Goal: Task Accomplishment & Management: Complete application form

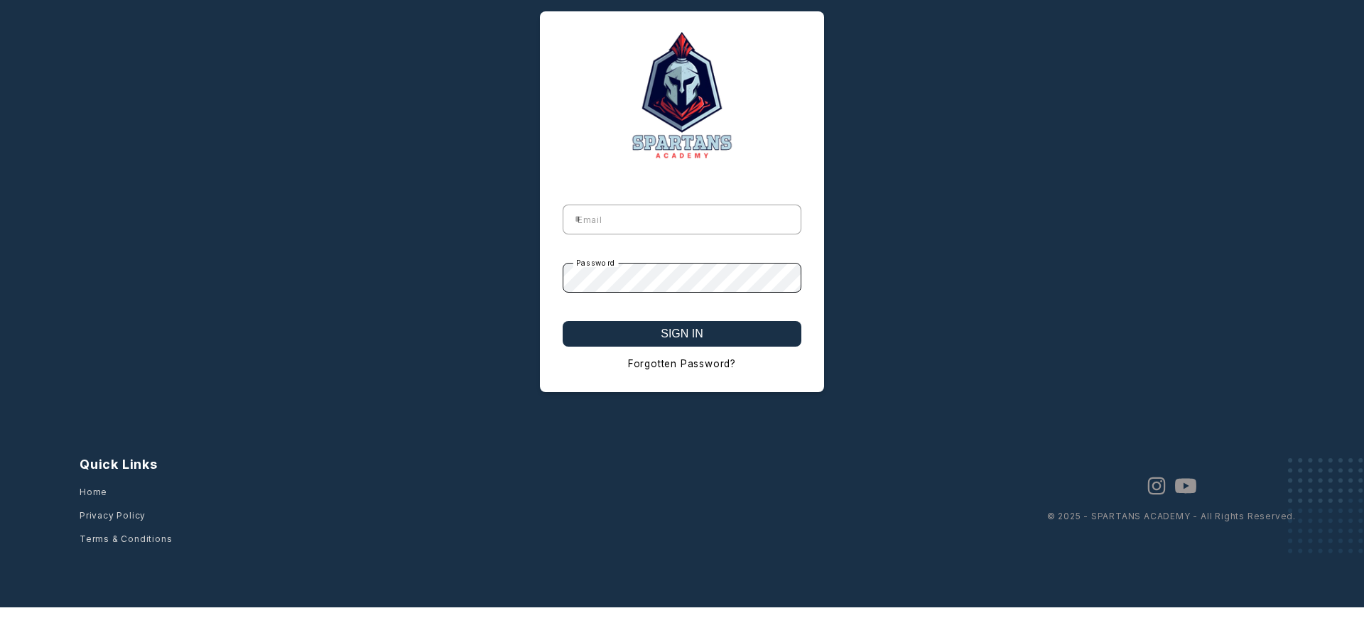
click at [682, 335] on button "SIGN IN" at bounding box center [682, 334] width 239 height 26
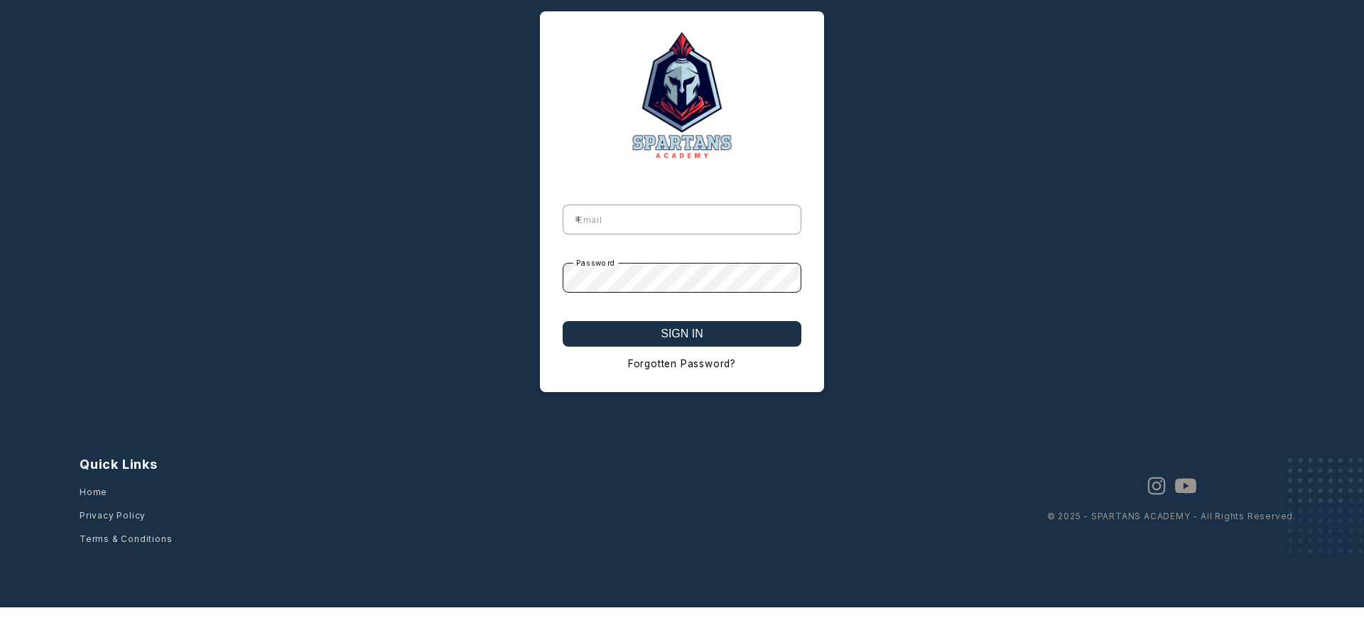
click at [682, 335] on button "SIGN IN" at bounding box center [682, 334] width 239 height 26
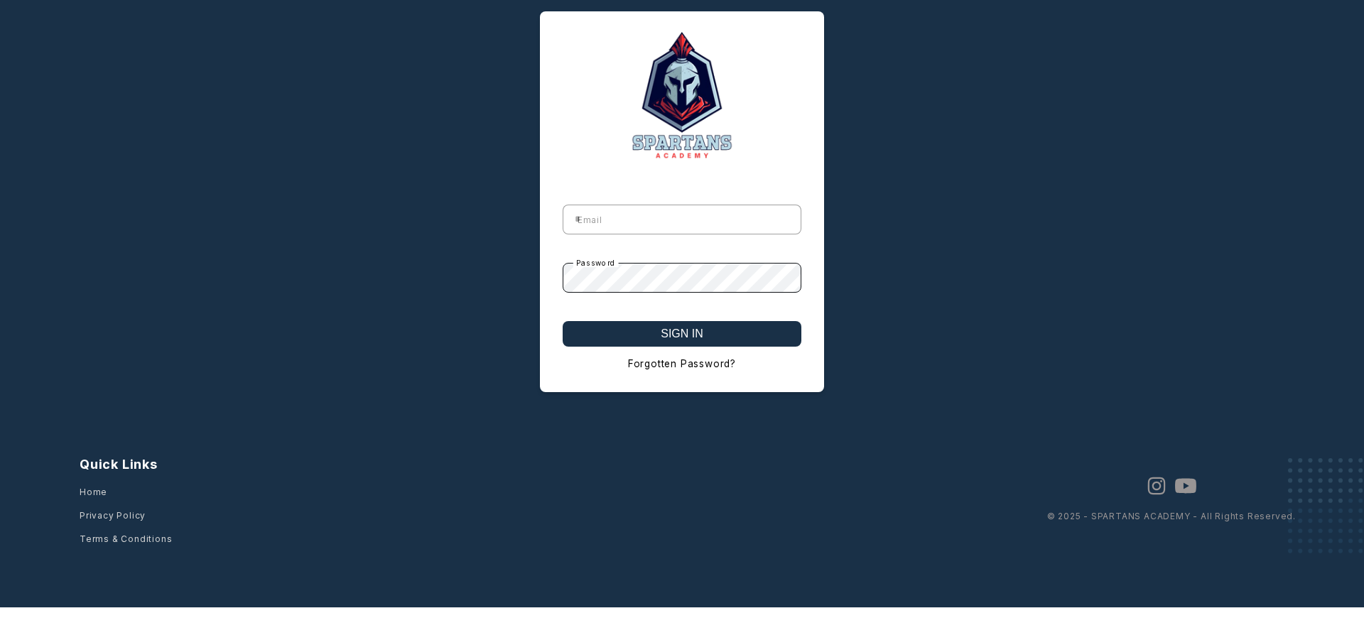
click at [682, 335] on button "SIGN IN" at bounding box center [682, 334] width 239 height 26
